Goal: Entertainment & Leisure: Consume media (video, audio)

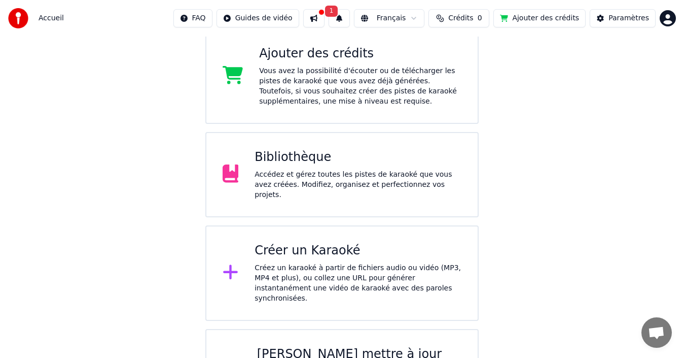
click at [298, 148] on div "Bibliothèque Accédez et gérez toutes les pistes de karaoké que vous avez créées…" at bounding box center [342, 174] width 274 height 85
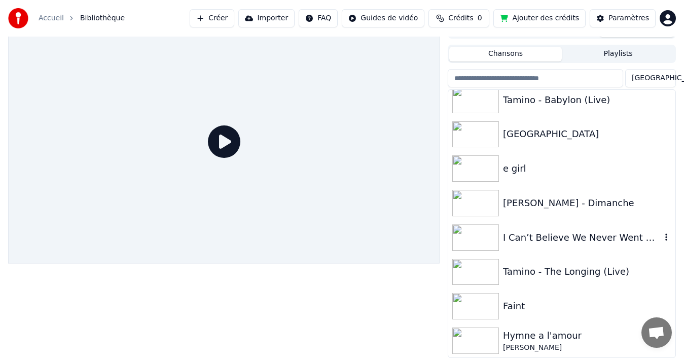
scroll to position [801, 0]
click at [562, 230] on div "I Can’t Believe We Never Went Out Dancing" at bounding box center [582, 237] width 158 height 14
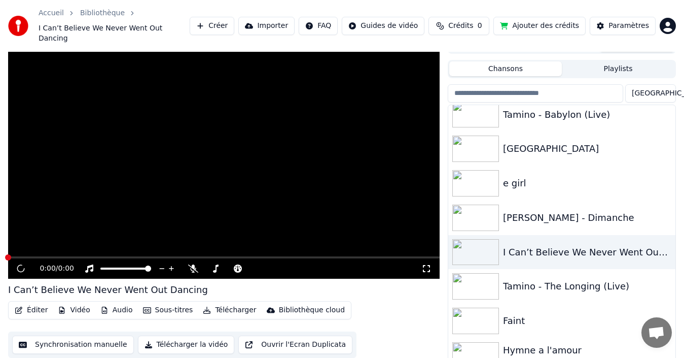
scroll to position [21, 0]
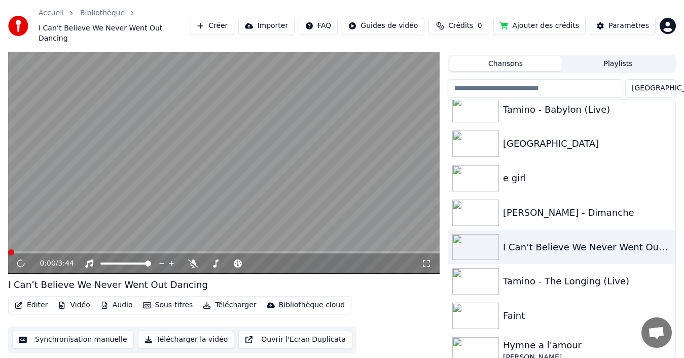
click at [206, 136] on video at bounding box center [224, 151] width 432 height 243
click at [169, 147] on video at bounding box center [224, 151] width 432 height 243
click at [118, 205] on video at bounding box center [224, 151] width 432 height 243
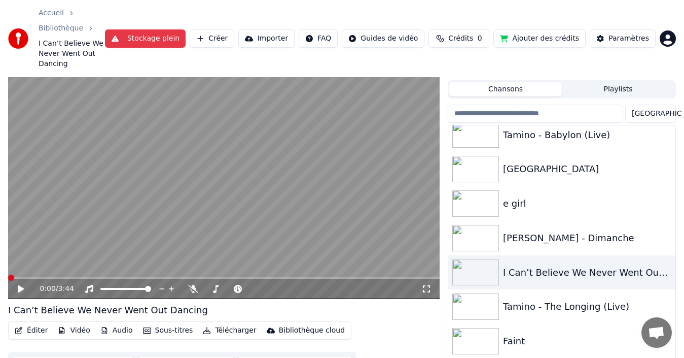
scroll to position [57, 0]
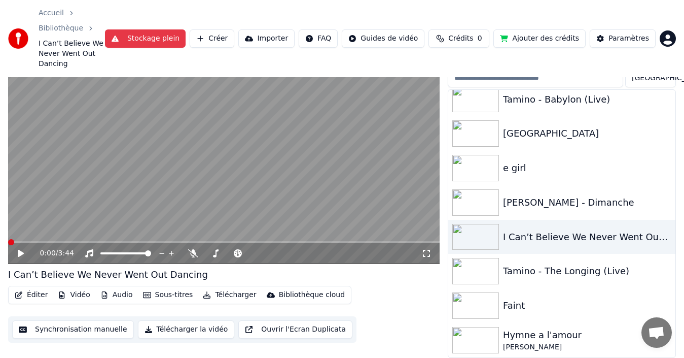
click at [198, 8] on div "Accueil Bibliothèque I Can’t Believe We Never Went Out Dancing Stockage plein C…" at bounding box center [342, 38] width 684 height 77
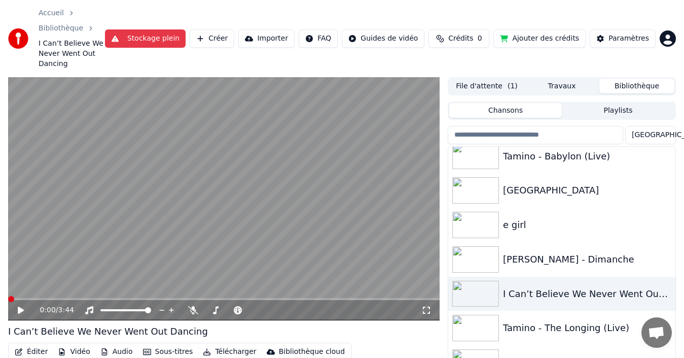
click at [258, 166] on video at bounding box center [224, 198] width 432 height 243
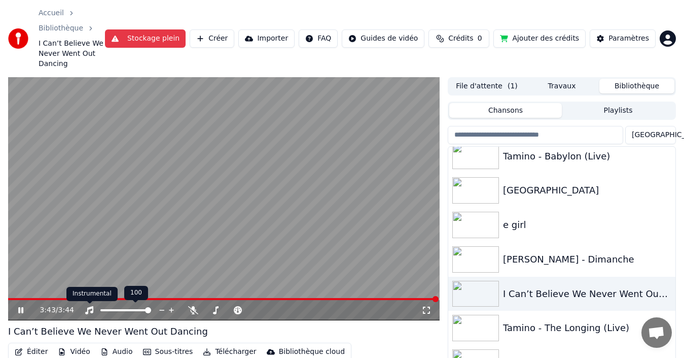
click at [88, 309] on icon at bounding box center [89, 310] width 8 height 8
click at [119, 235] on video at bounding box center [224, 198] width 432 height 243
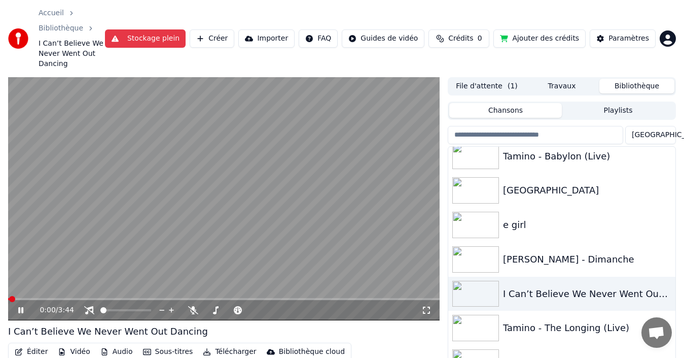
click at [141, 250] on video at bounding box center [224, 198] width 432 height 243
